Goal: Transaction & Acquisition: Subscribe to service/newsletter

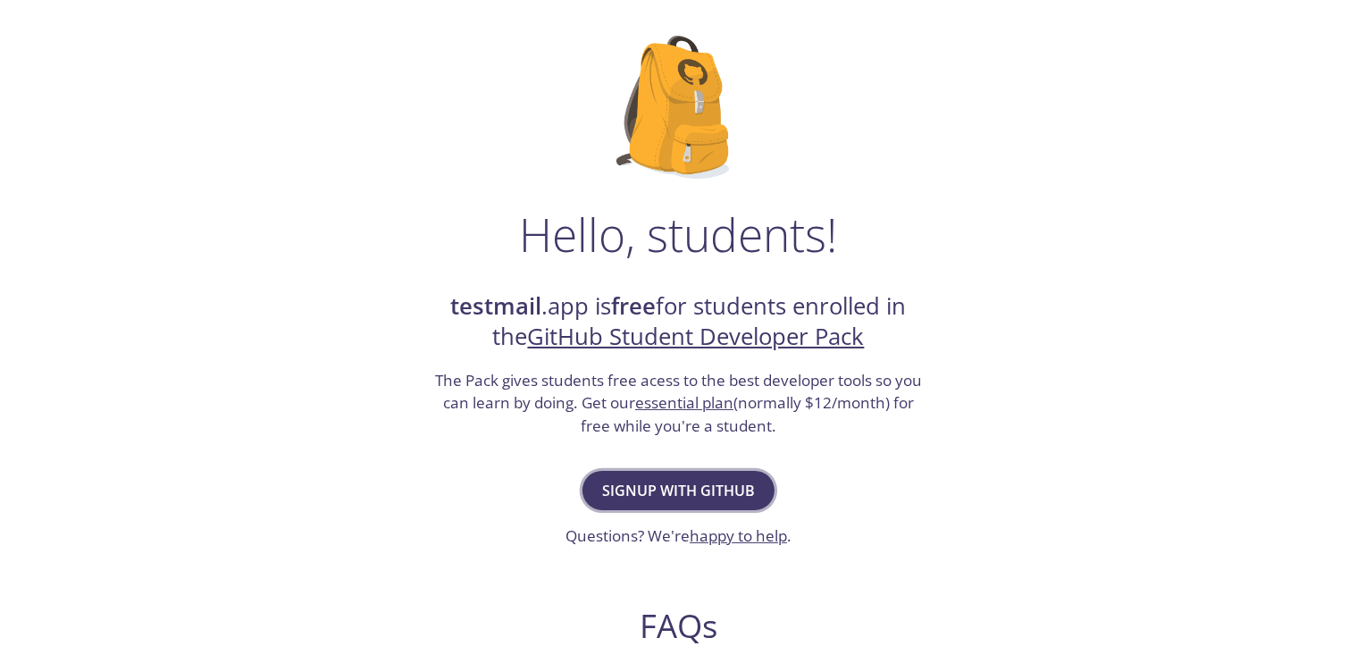
scroll to position [150, 0]
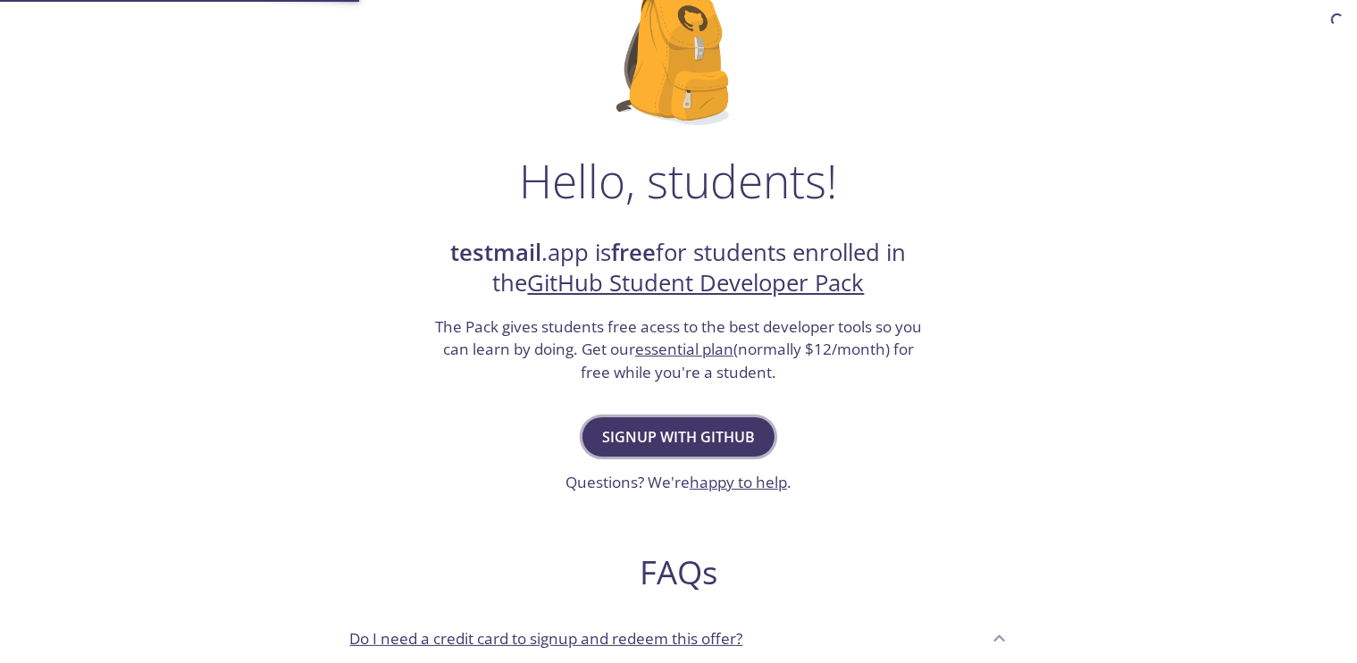
click at [736, 435] on span "Signup with GitHub" at bounding box center [678, 436] width 153 height 25
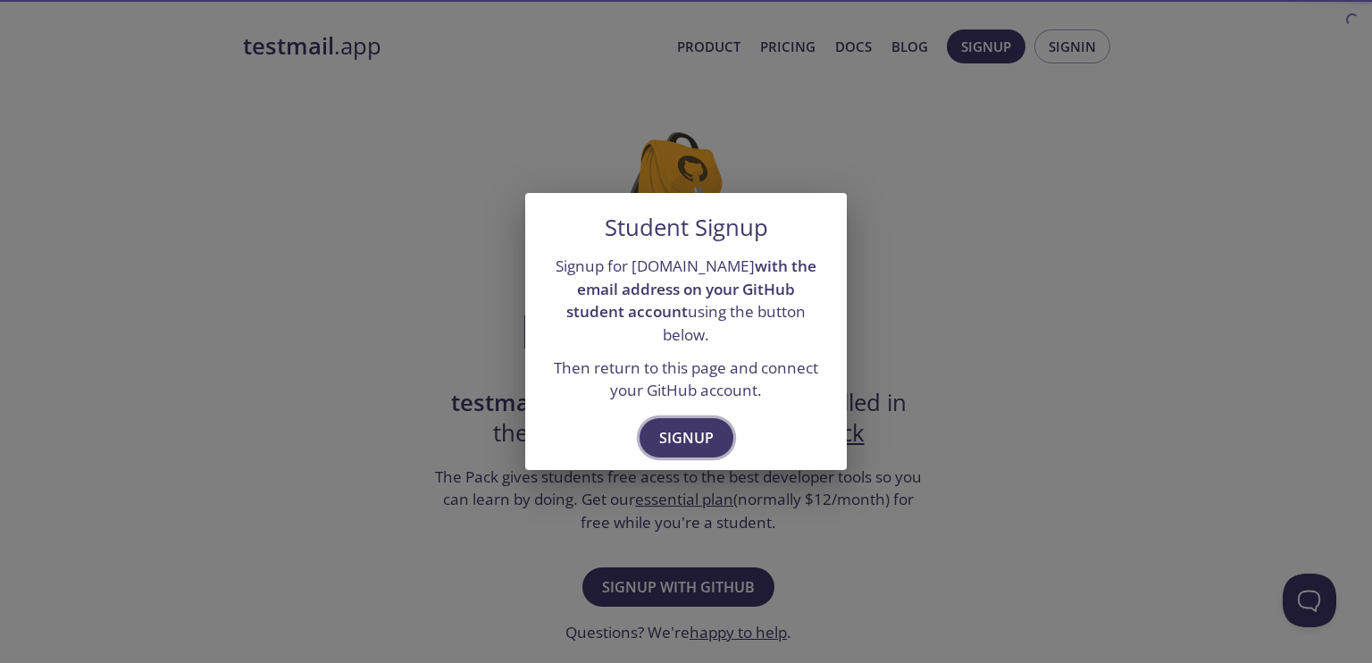
click at [711, 433] on span "Signup" at bounding box center [686, 437] width 54 height 25
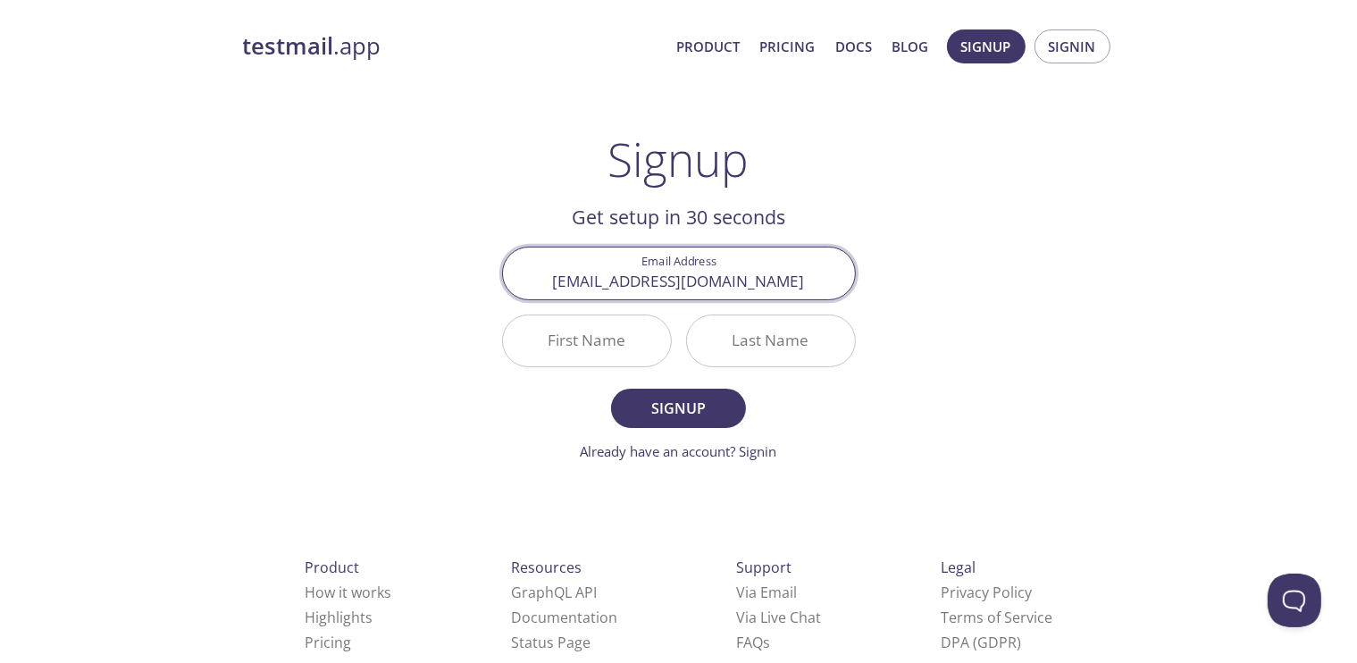
type input "[EMAIL_ADDRESS][DOMAIN_NAME]"
click at [617, 339] on input "First Name" at bounding box center [587, 340] width 168 height 51
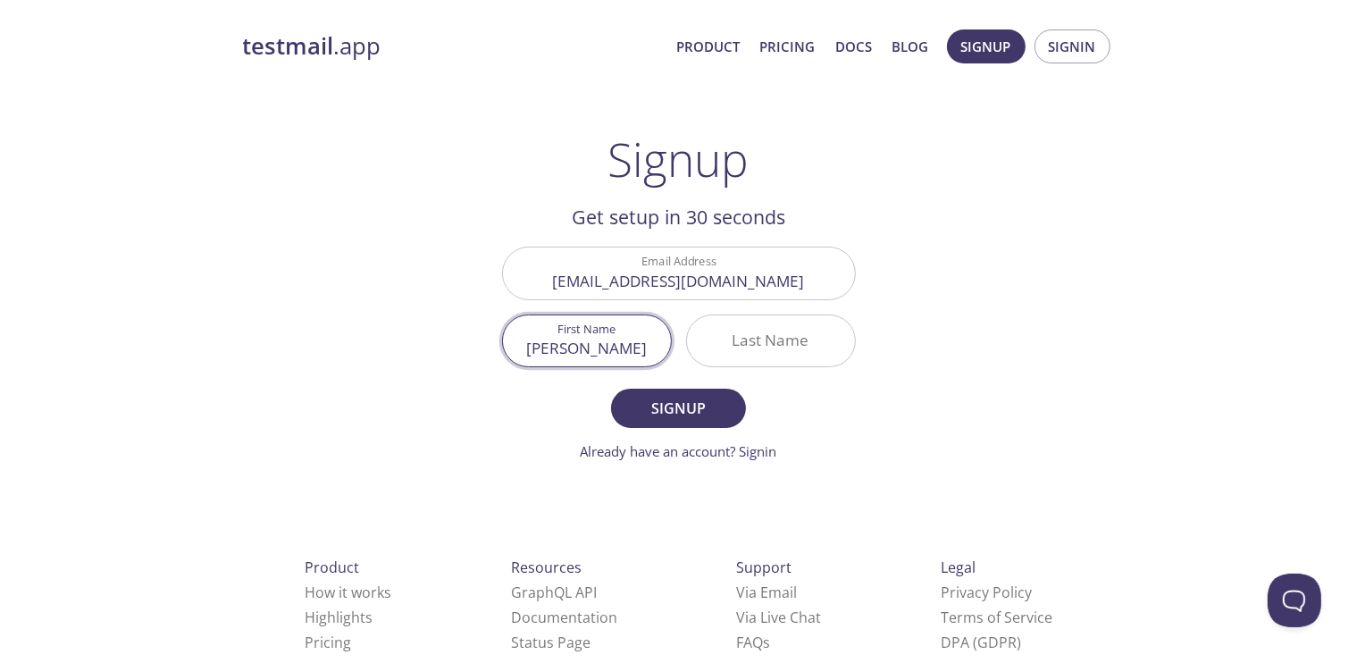
type input "[PERSON_NAME]"
click at [724, 343] on input "Last Name" at bounding box center [771, 340] width 168 height 51
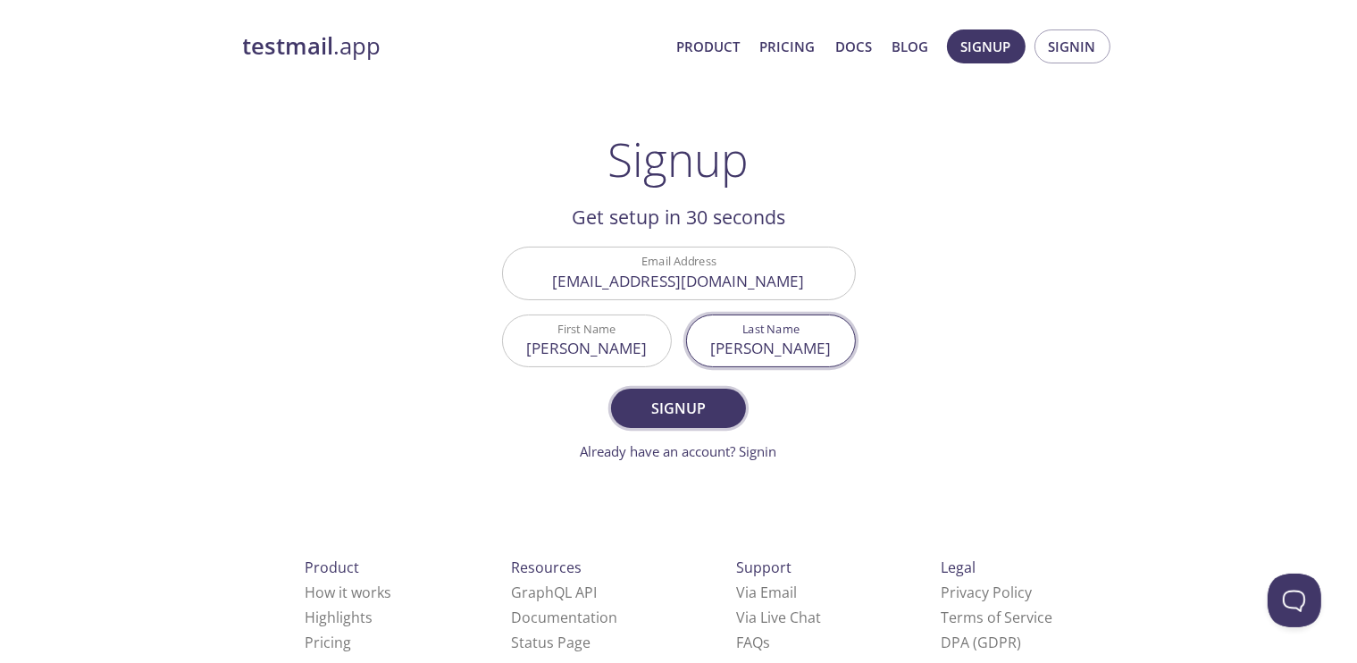
type input "[PERSON_NAME]"
click at [699, 414] on span "Signup" at bounding box center [678, 408] width 95 height 25
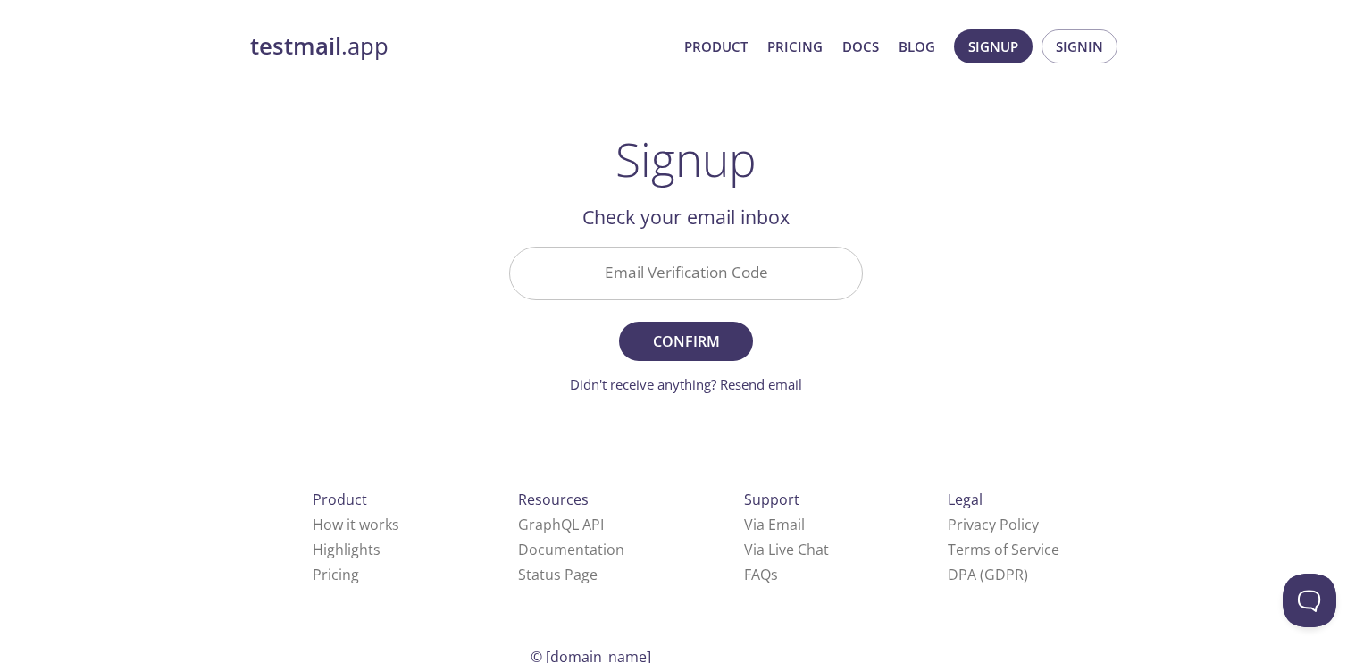
click at [761, 297] on input "Email Verification Code" at bounding box center [686, 272] width 352 height 51
paste input "7YHCFKA"
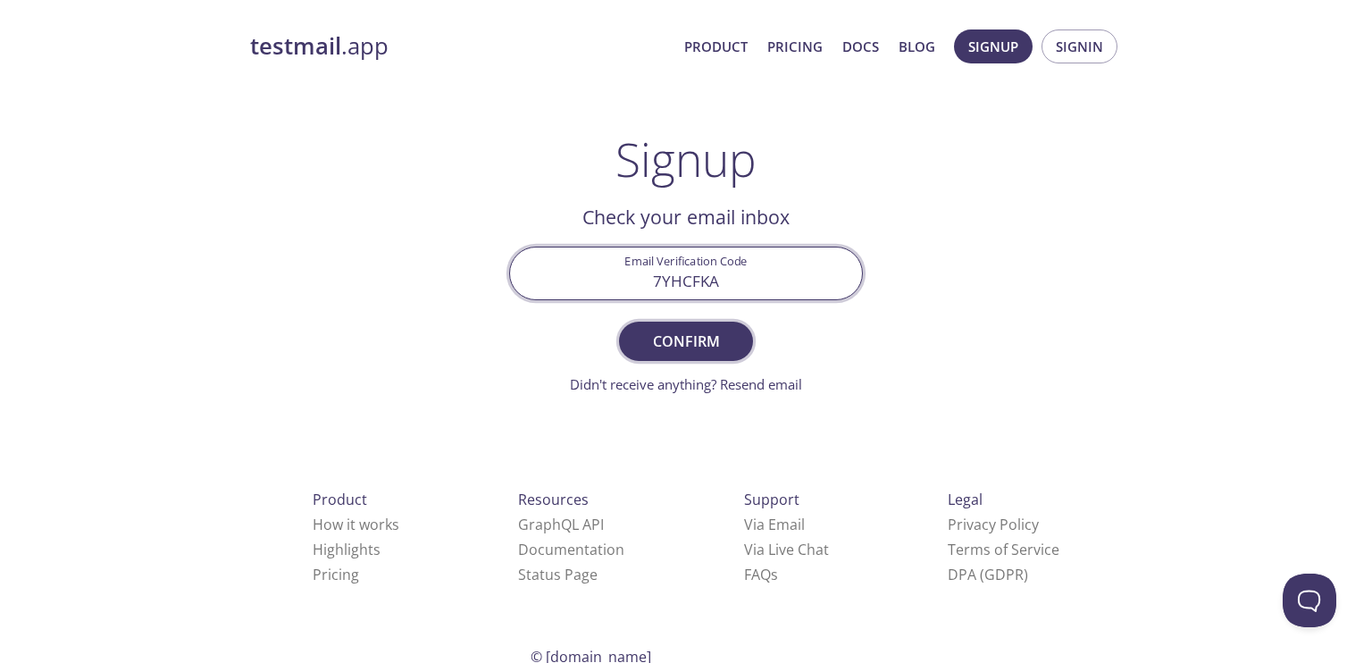
type input "7YHCFKA"
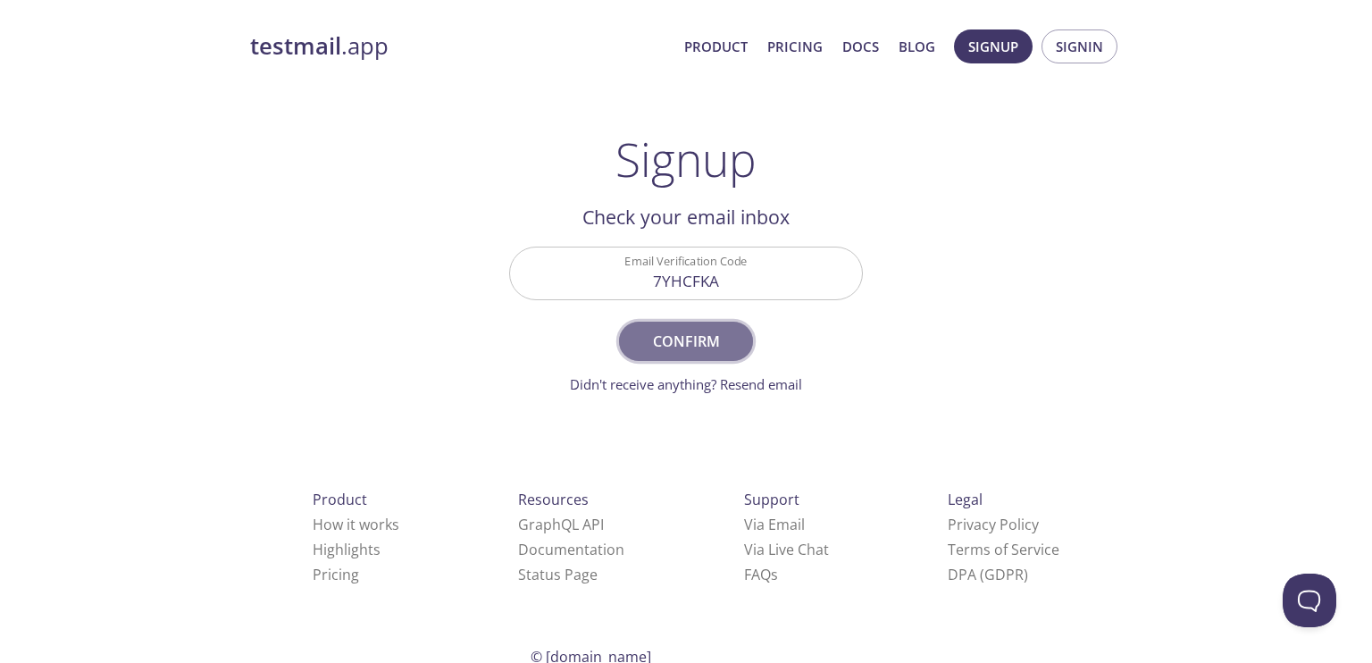
click at [741, 346] on button "Confirm" at bounding box center [686, 341] width 134 height 39
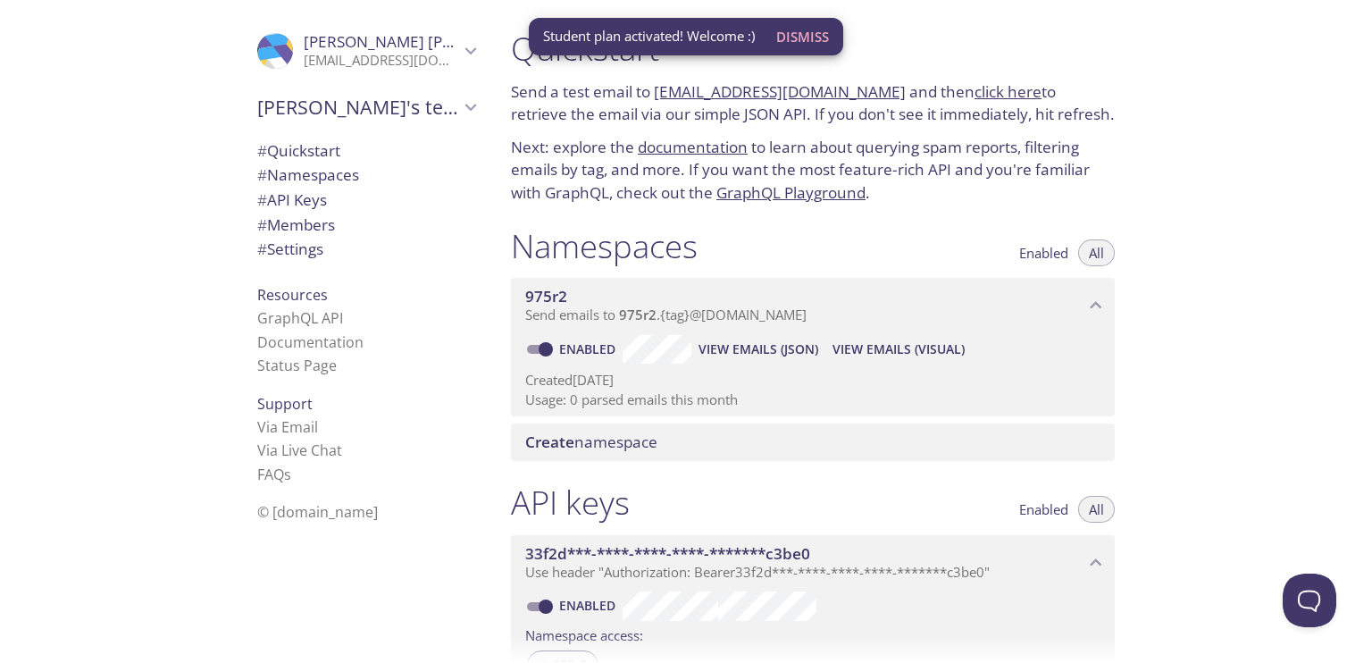
click at [1196, 143] on div "Quickstart Send a test email to 975r2.test@inbox.testmail.app and then click he…" at bounding box center [934, 331] width 875 height 663
